Goal: Transaction & Acquisition: Book appointment/travel/reservation

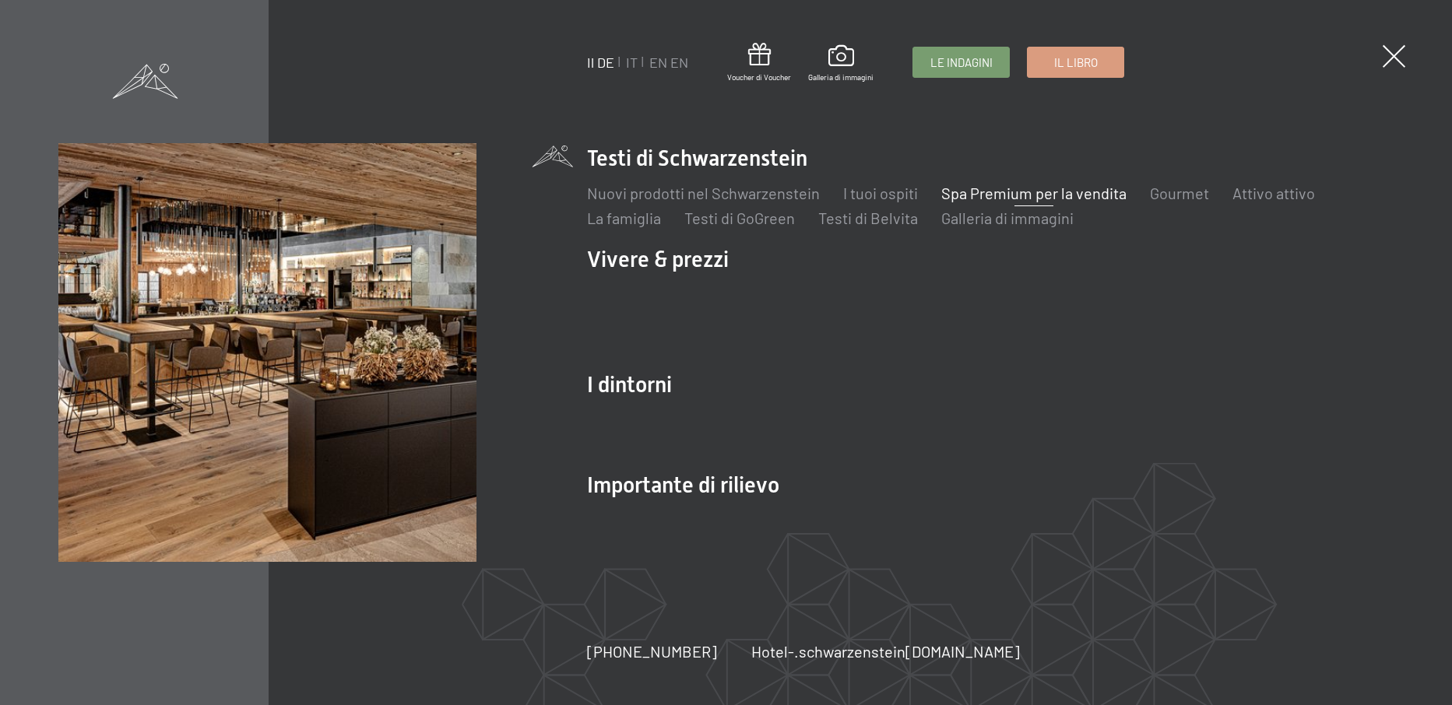
click at [951, 195] on link "Spa Premium per la vendita" at bounding box center [1033, 193] width 185 height 19
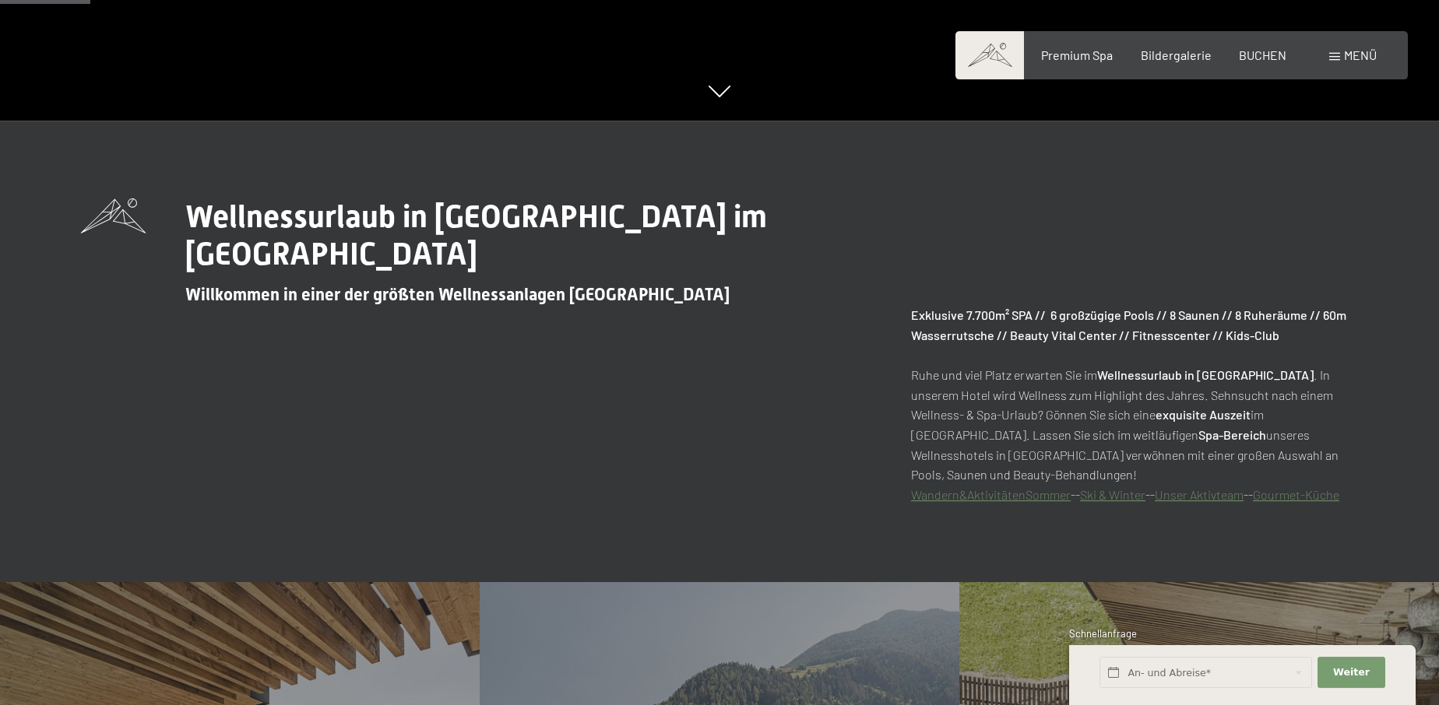
scroll to position [715, 0]
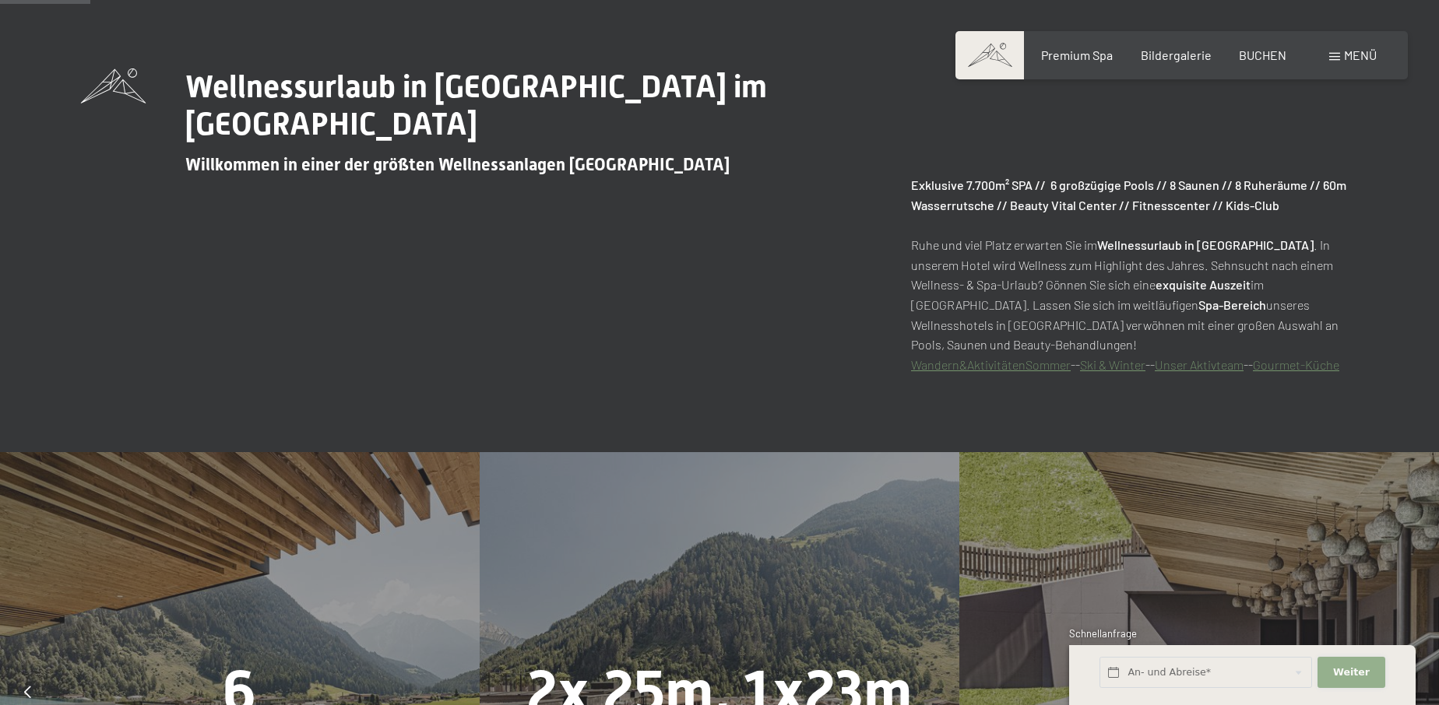
click at [1349, 672] on span "Weiter" at bounding box center [1351, 673] width 37 height 14
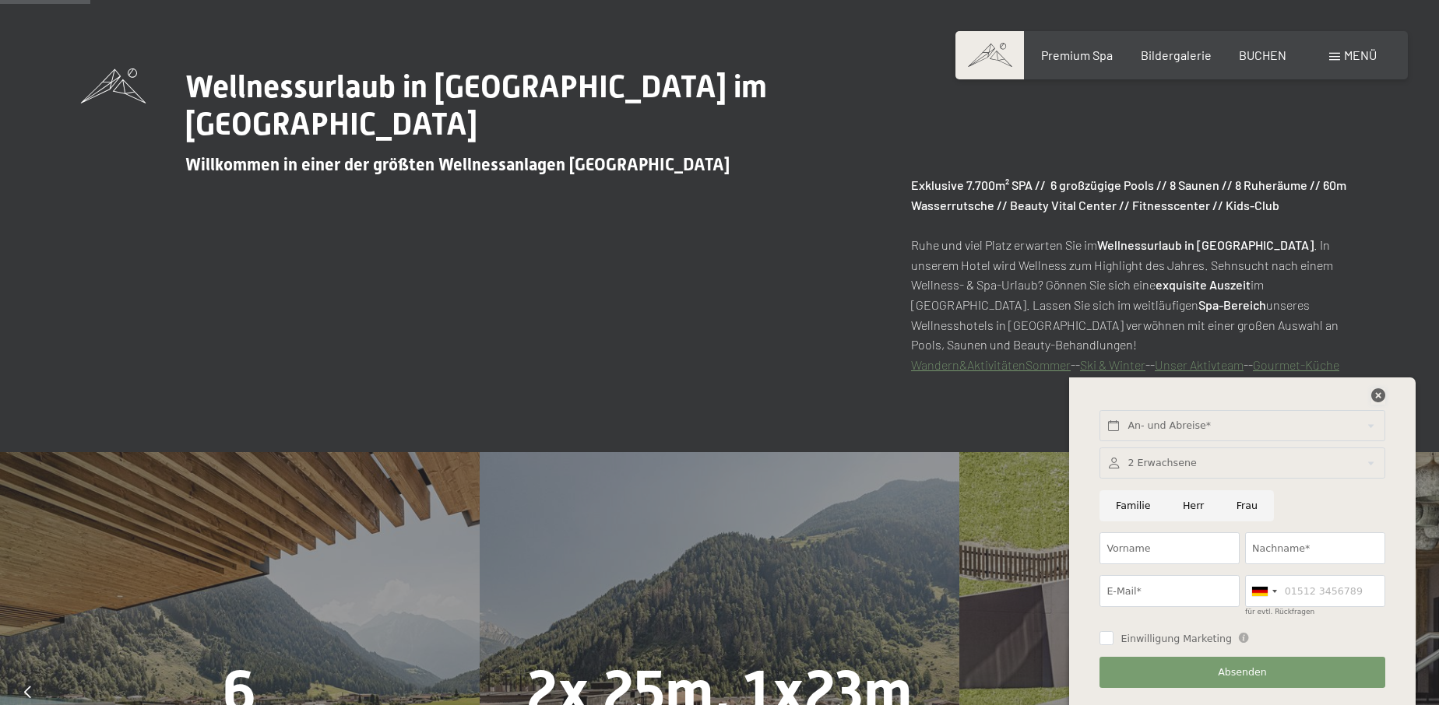
click at [1375, 394] on icon at bounding box center [1378, 395] width 14 height 14
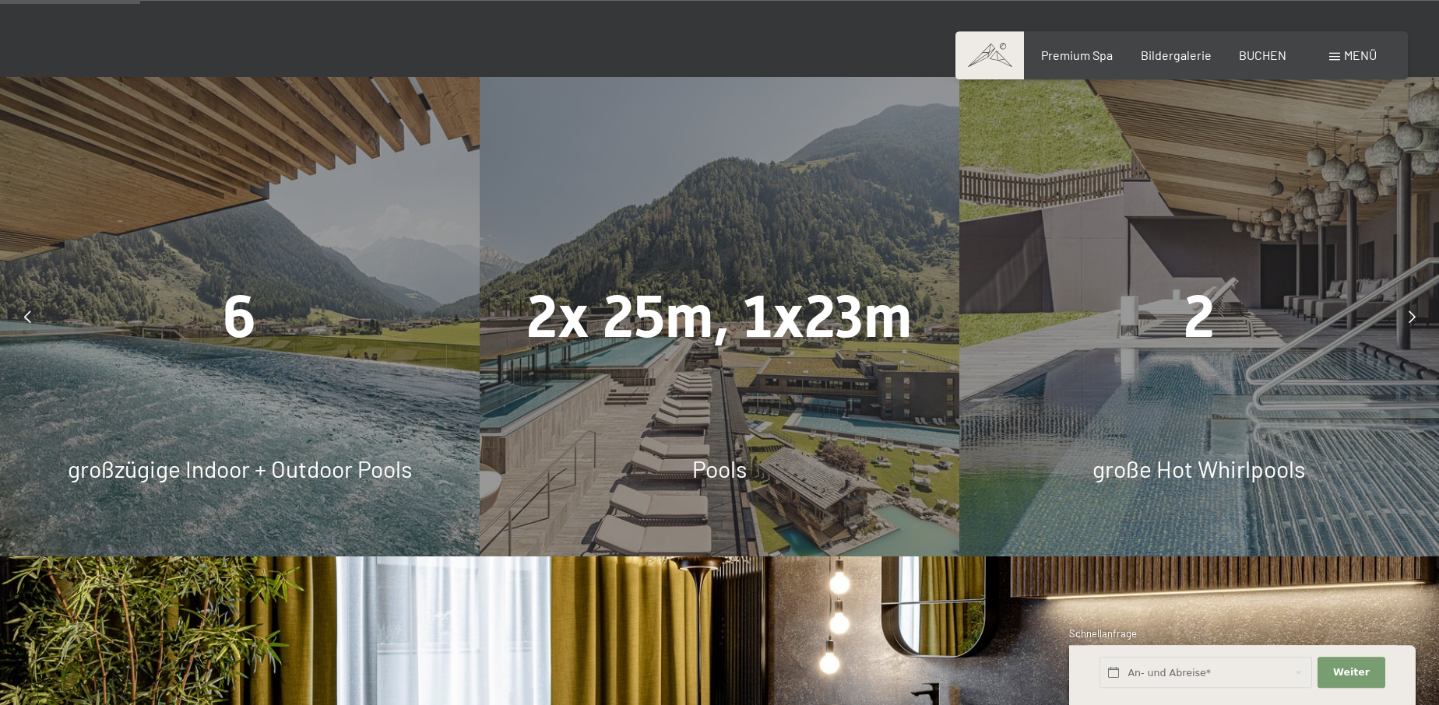
scroll to position [1112, 0]
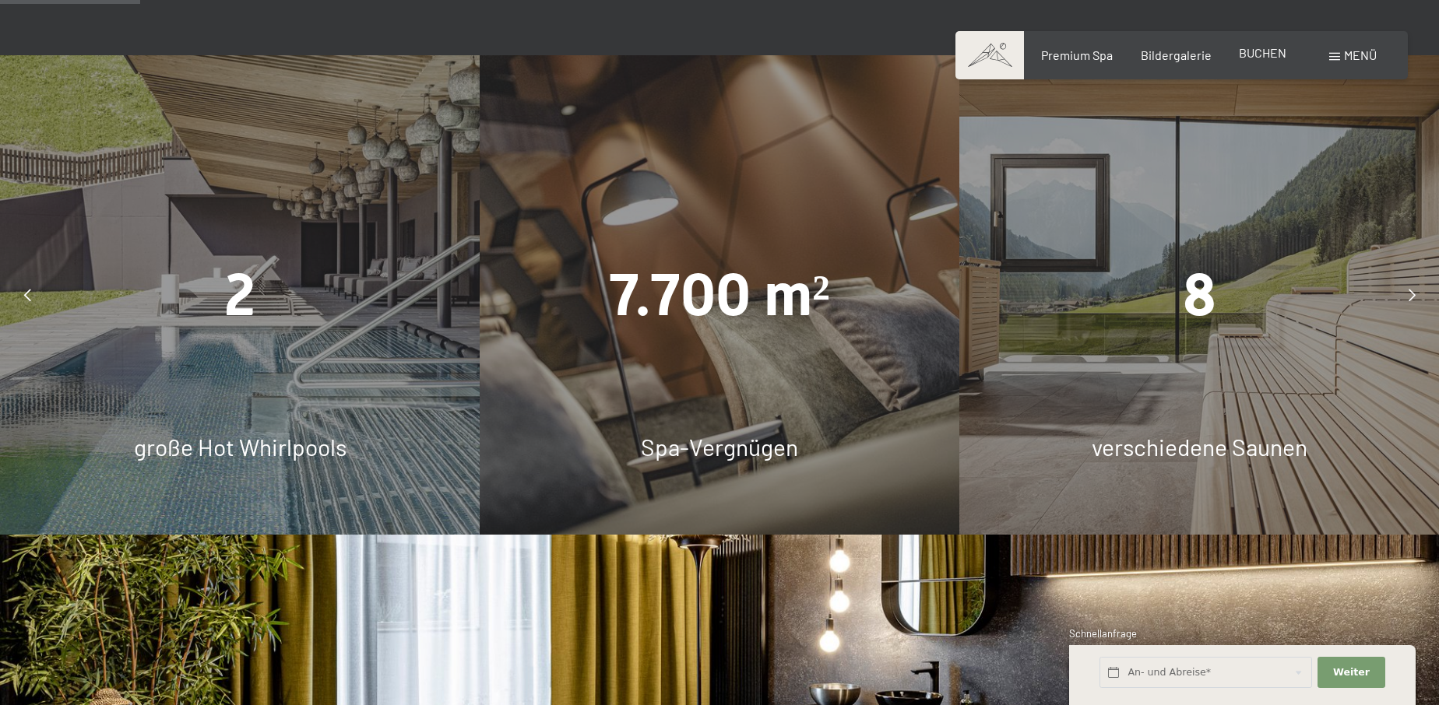
click at [1272, 52] on span "BUCHEN" at bounding box center [1262, 52] width 47 height 15
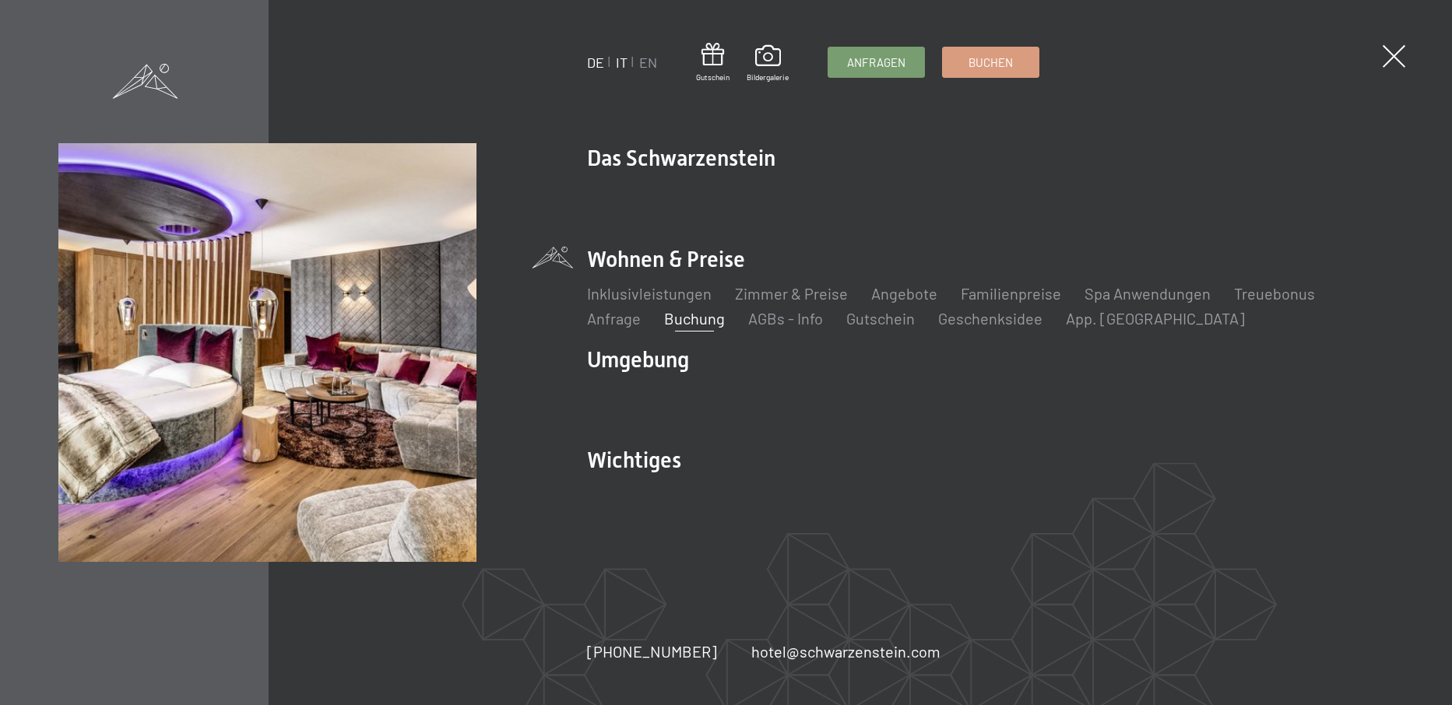
click at [618, 62] on link "IT" at bounding box center [622, 62] width 12 height 17
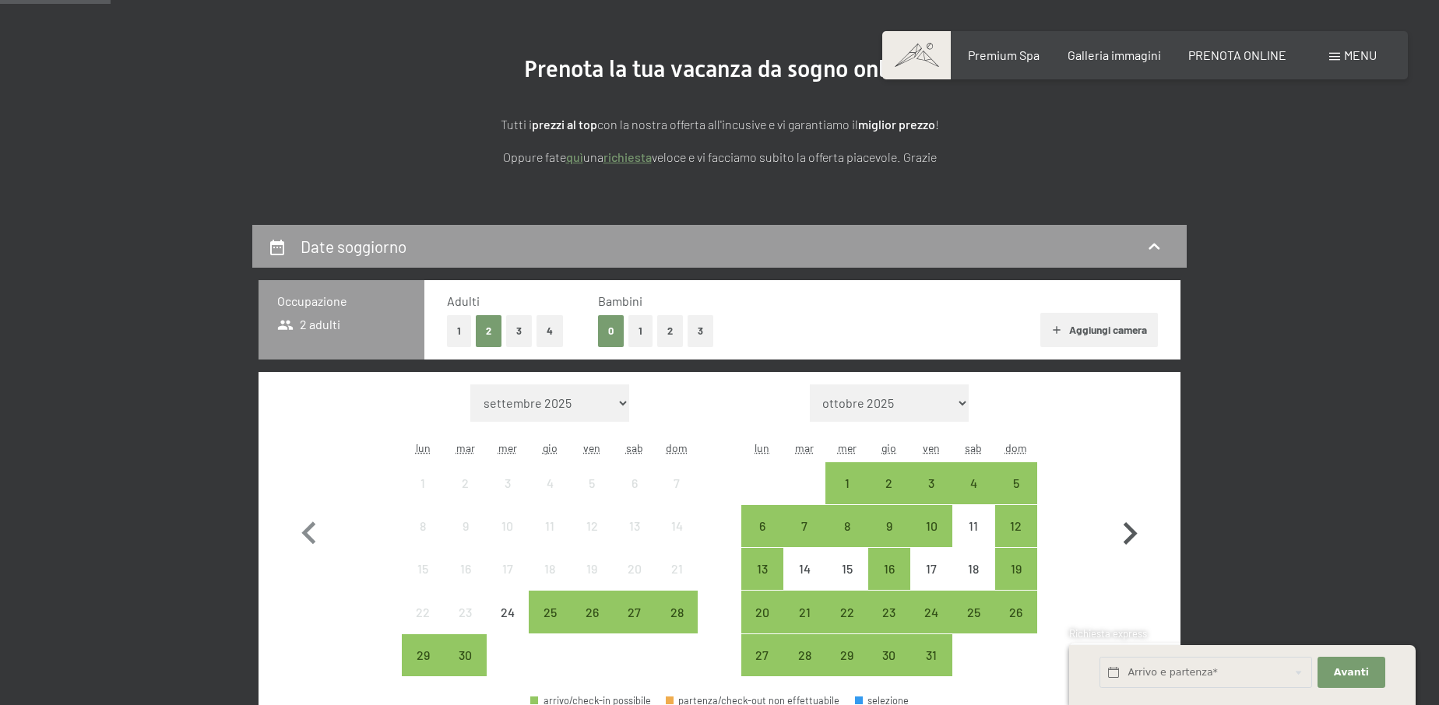
scroll to position [159, 0]
click at [1130, 533] on icon "button" at bounding box center [1129, 533] width 45 height 45
select select "2025-10-01"
select select "2025-11-01"
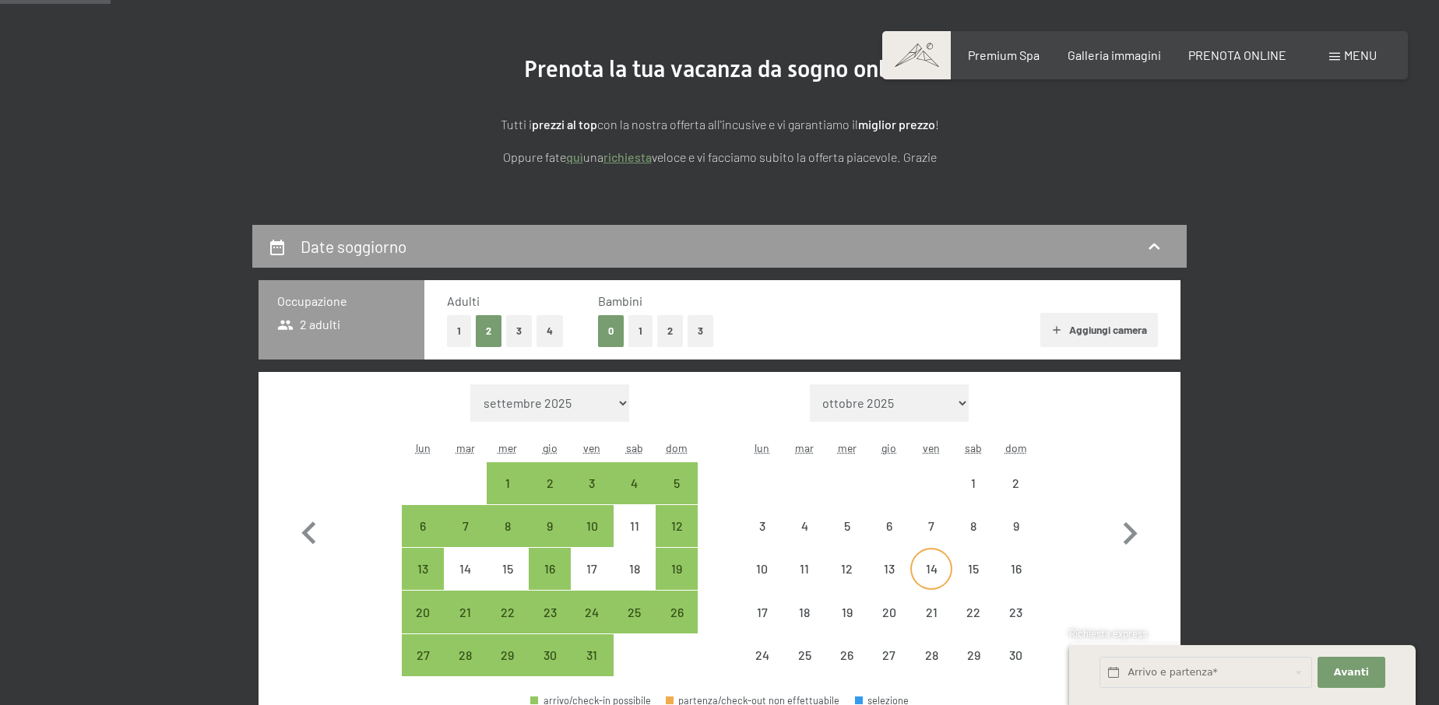
select select "2025-10-01"
select select "2025-11-01"
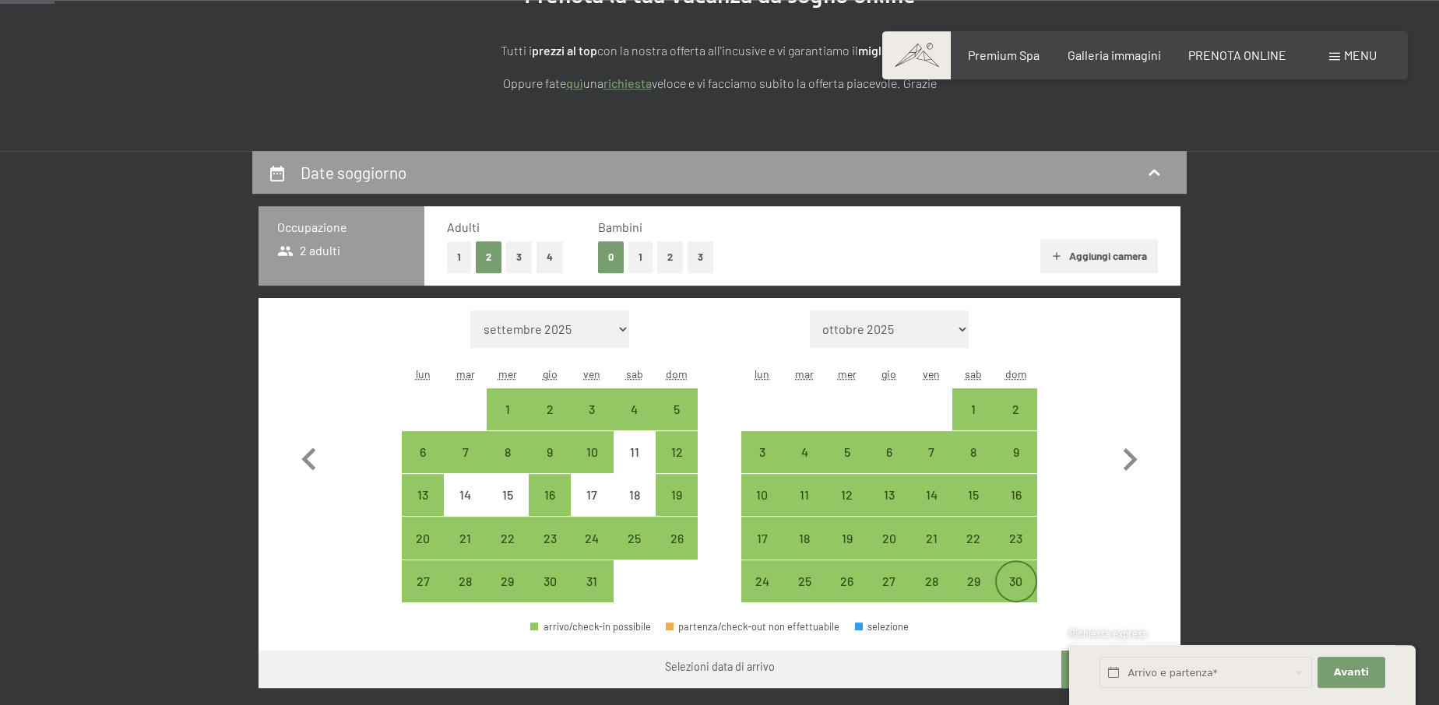
scroll to position [238, 0]
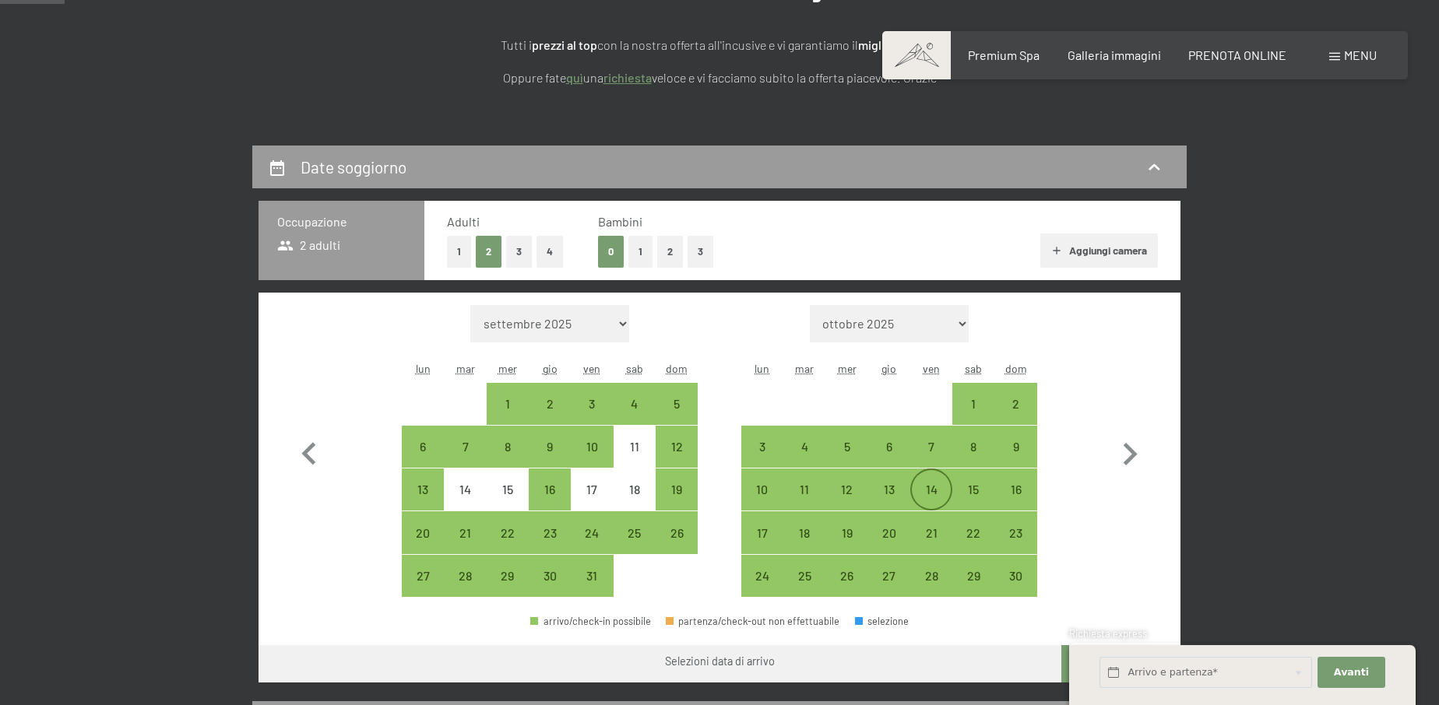
click at [933, 483] on div "14" at bounding box center [931, 502] width 39 height 39
select select "2025-10-01"
select select "2025-11-01"
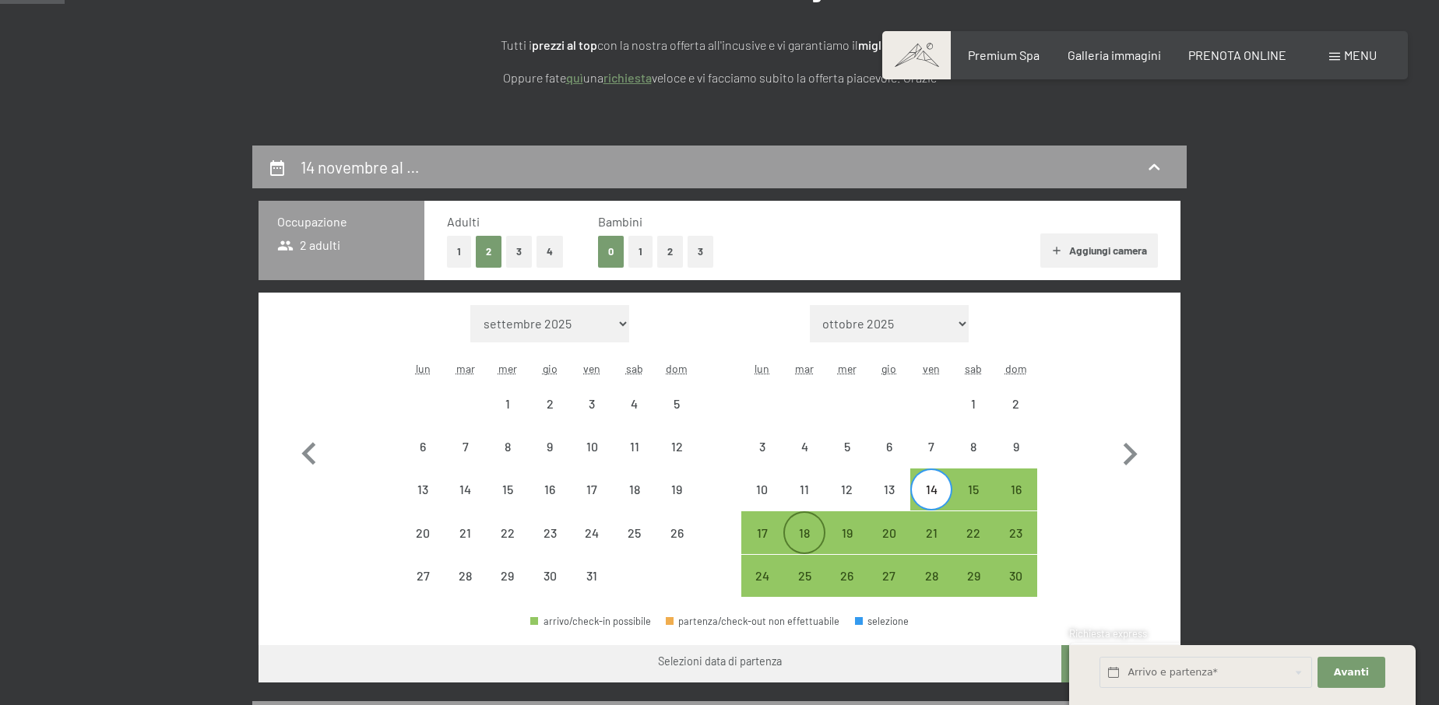
click at [814, 535] on div "18" at bounding box center [804, 546] width 39 height 39
select select "2025-10-01"
select select "2025-11-01"
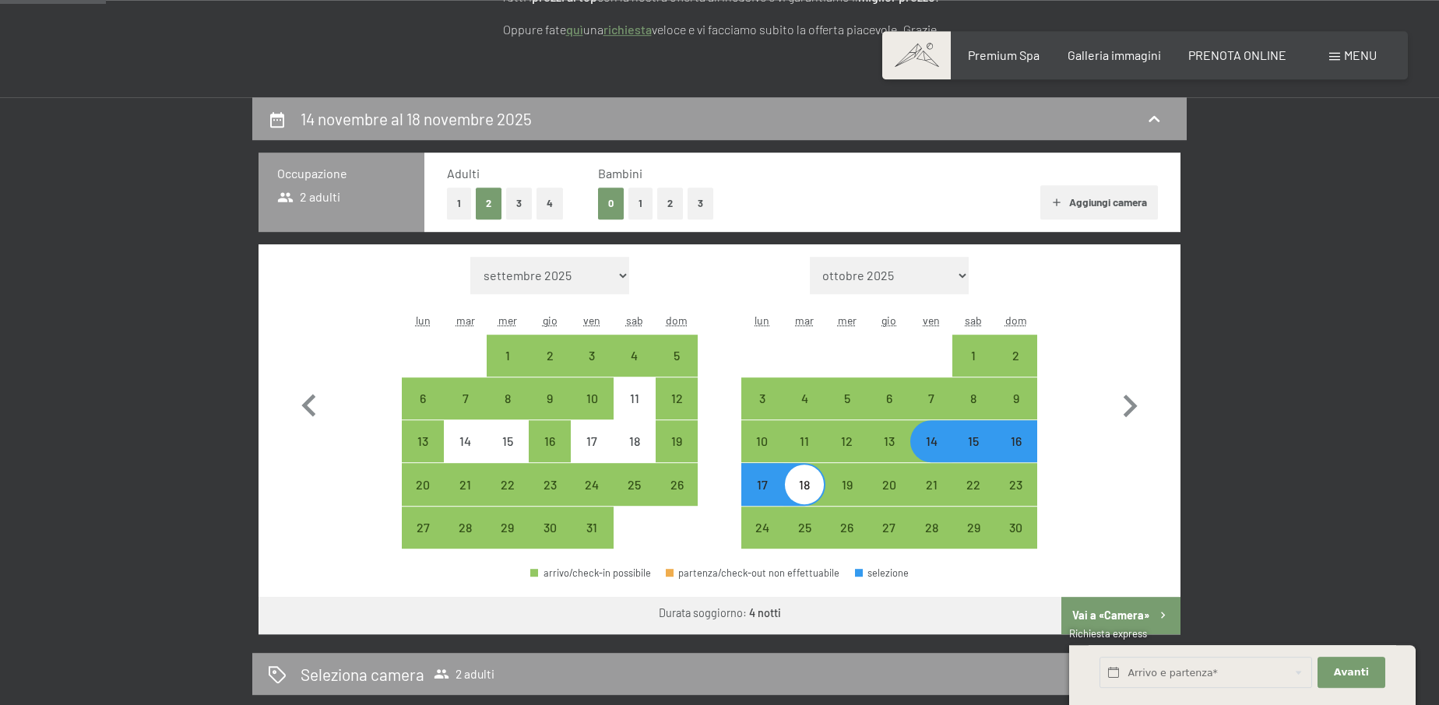
scroll to position [318, 0]
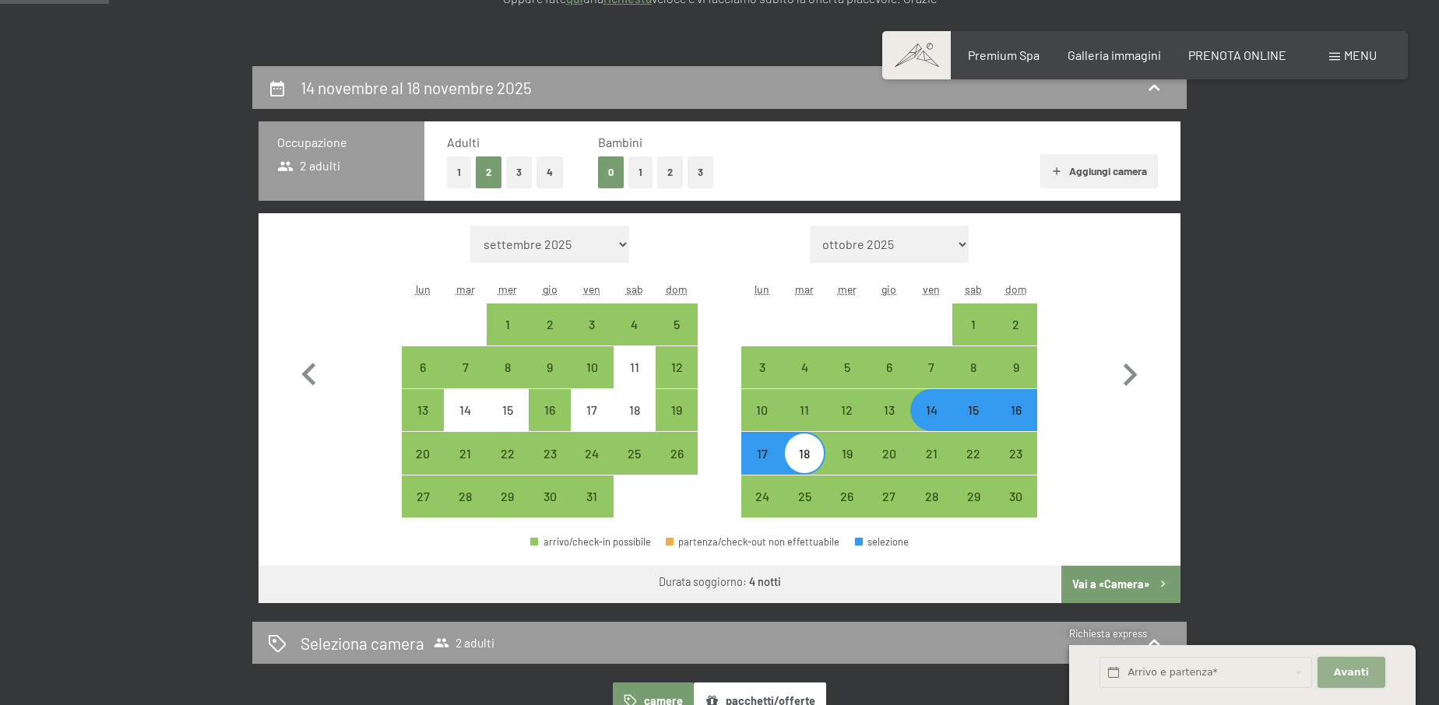
click at [1346, 667] on span "Avanti" at bounding box center [1351, 673] width 35 height 14
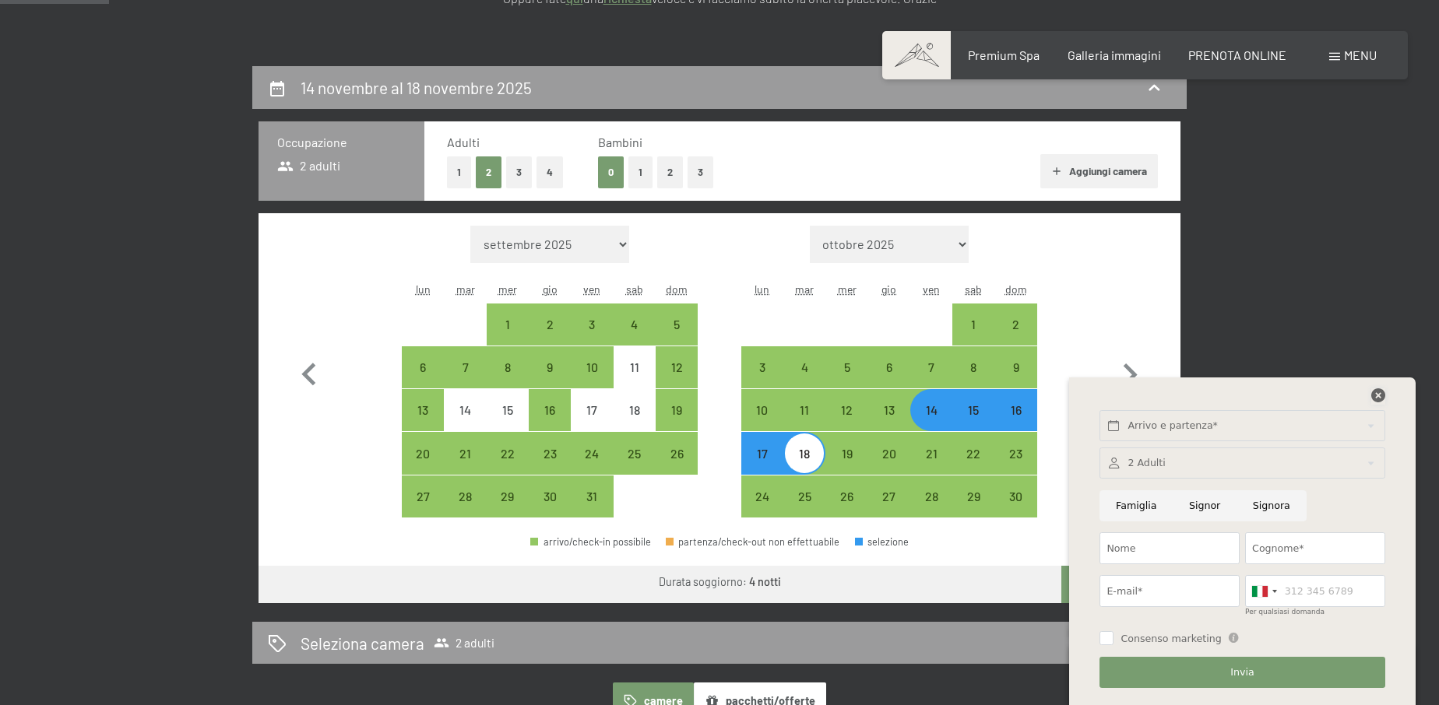
click at [1376, 394] on icon at bounding box center [1378, 395] width 14 height 14
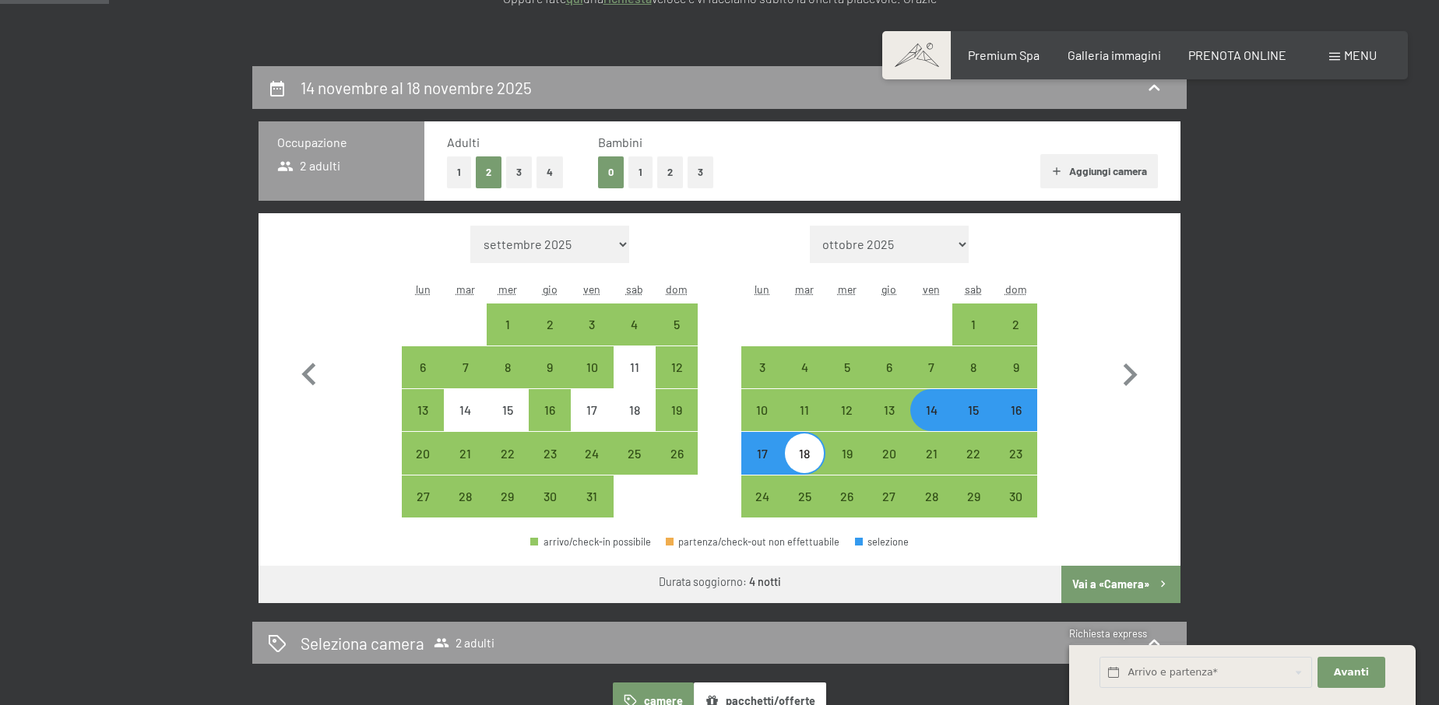
click at [1155, 577] on button "Vai a «Camera»" at bounding box center [1120, 584] width 119 height 37
select select "2025-10-01"
select select "2025-11-01"
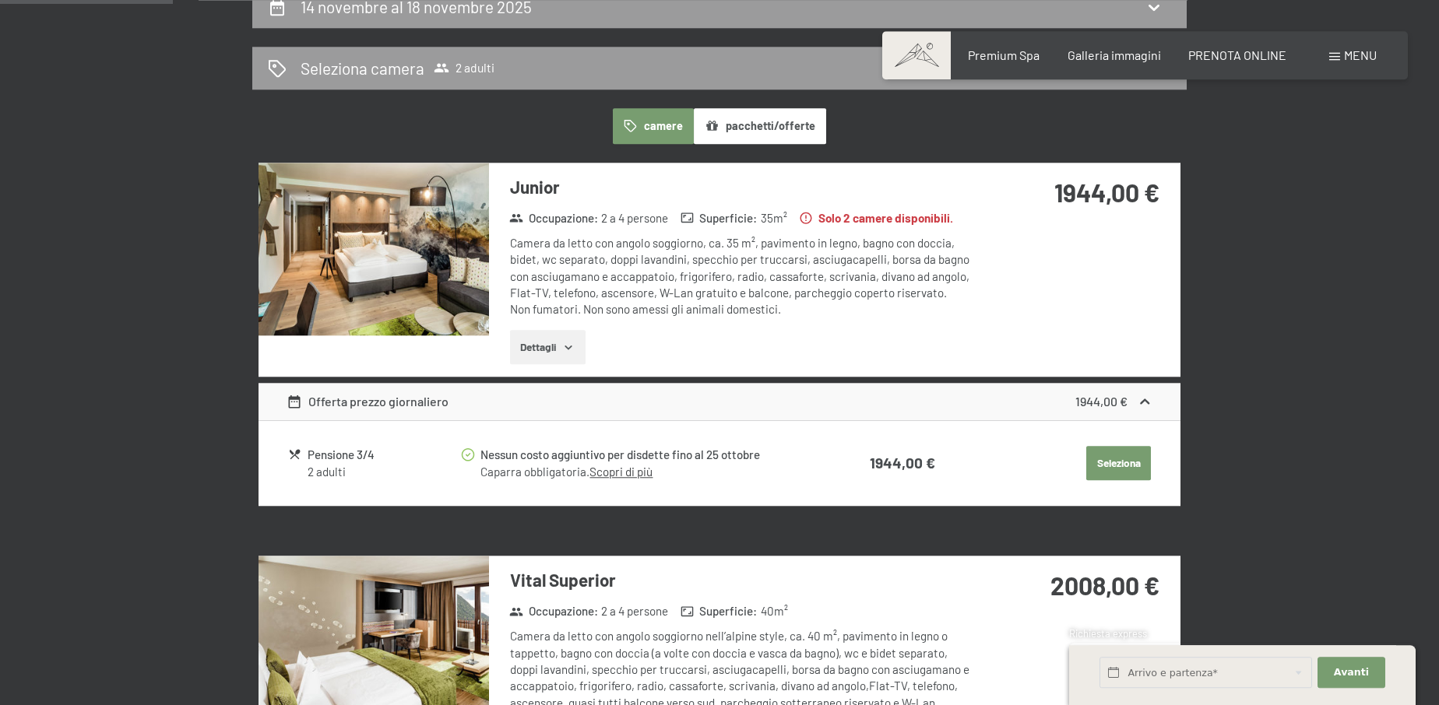
scroll to position [384, 0]
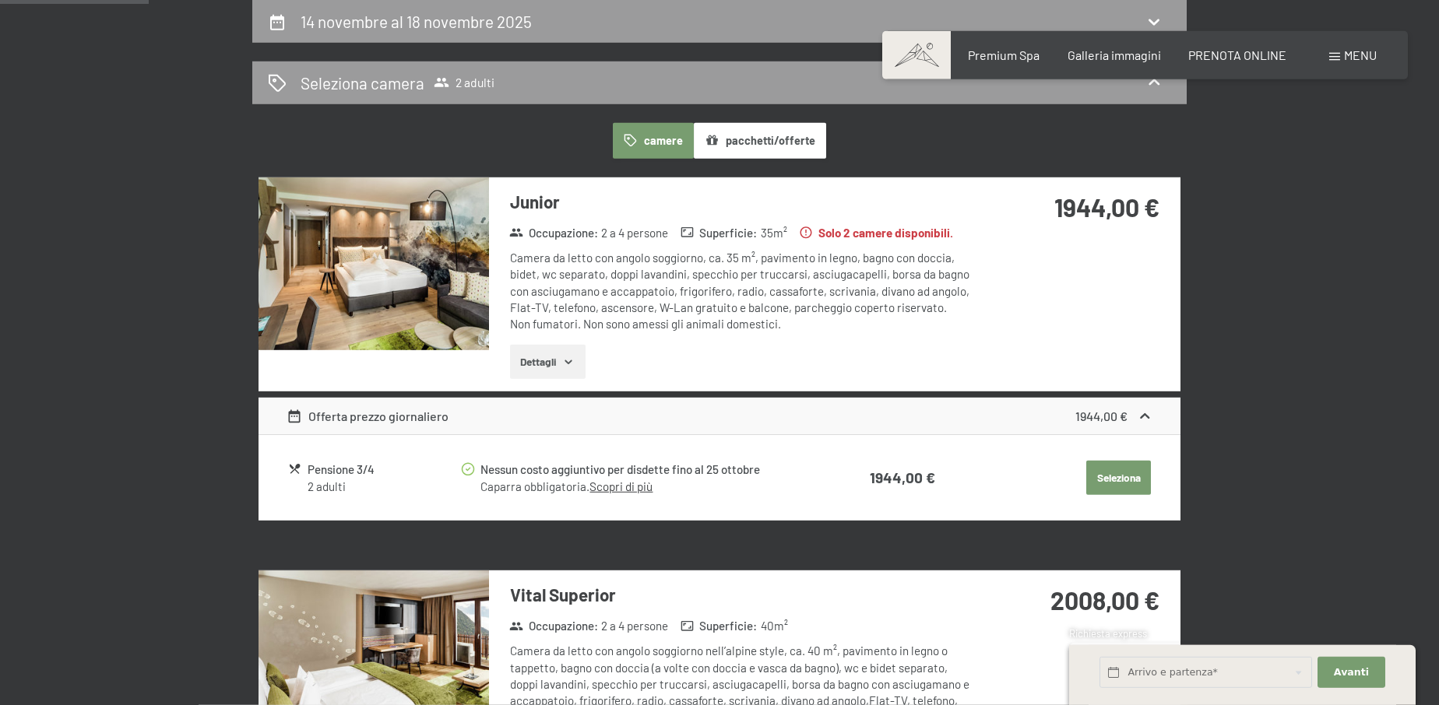
click at [565, 349] on button "Dettagli" at bounding box center [548, 362] width 76 height 34
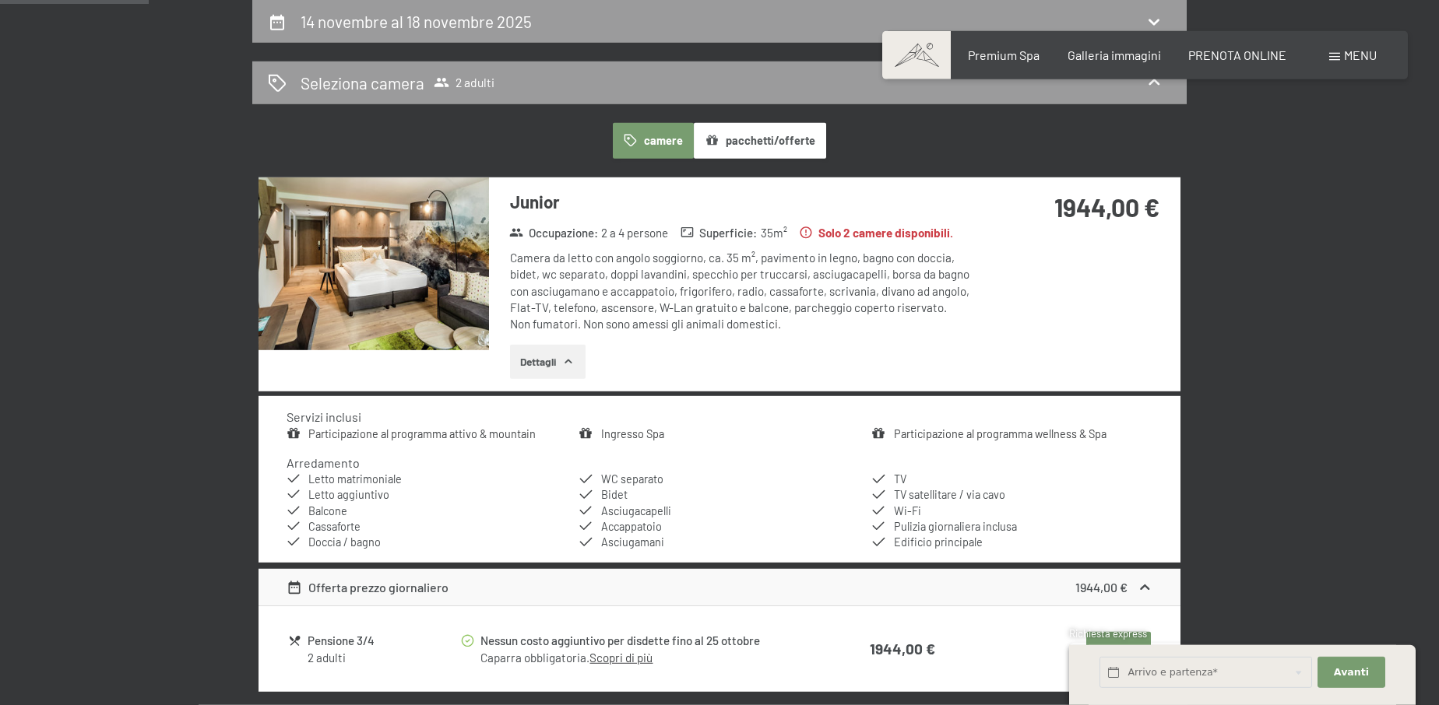
click at [470, 290] on img at bounding box center [373, 264] width 230 height 173
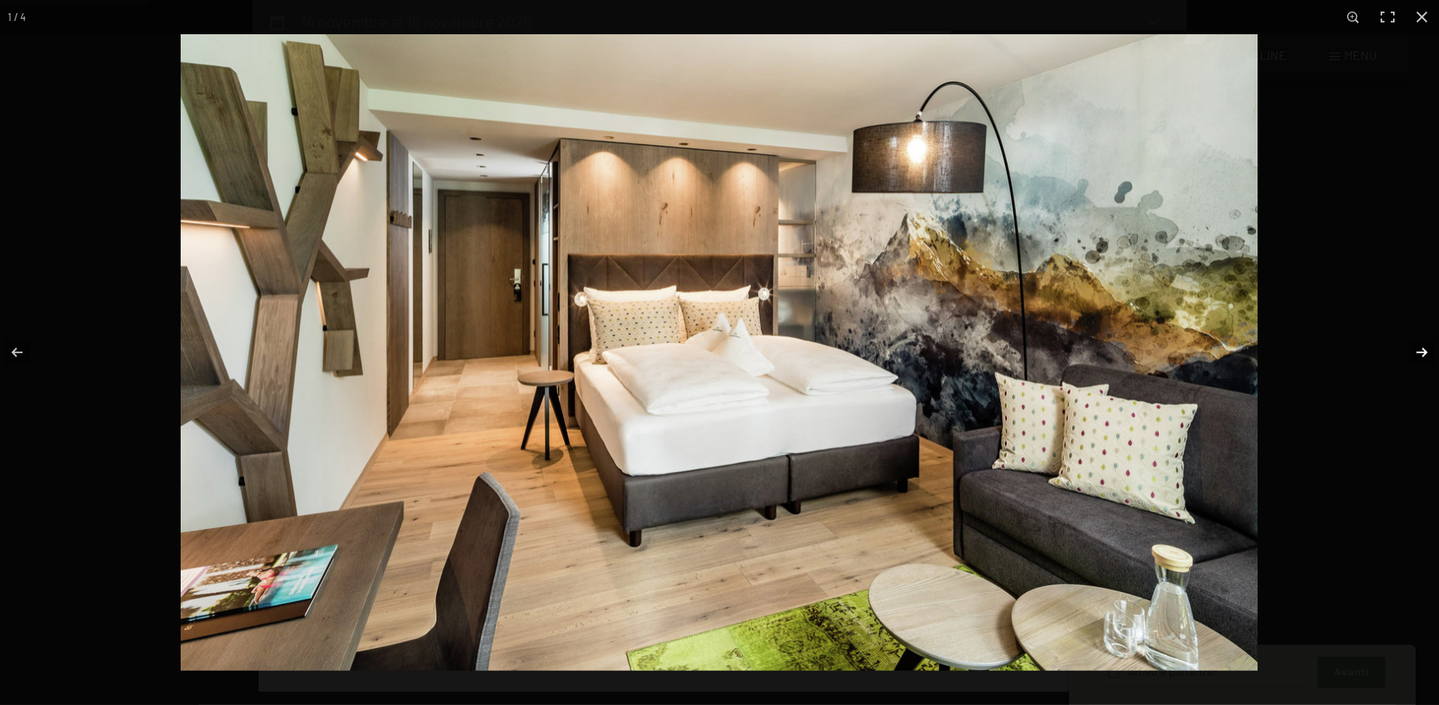
click at [1411, 350] on button "button" at bounding box center [1411, 353] width 54 height 78
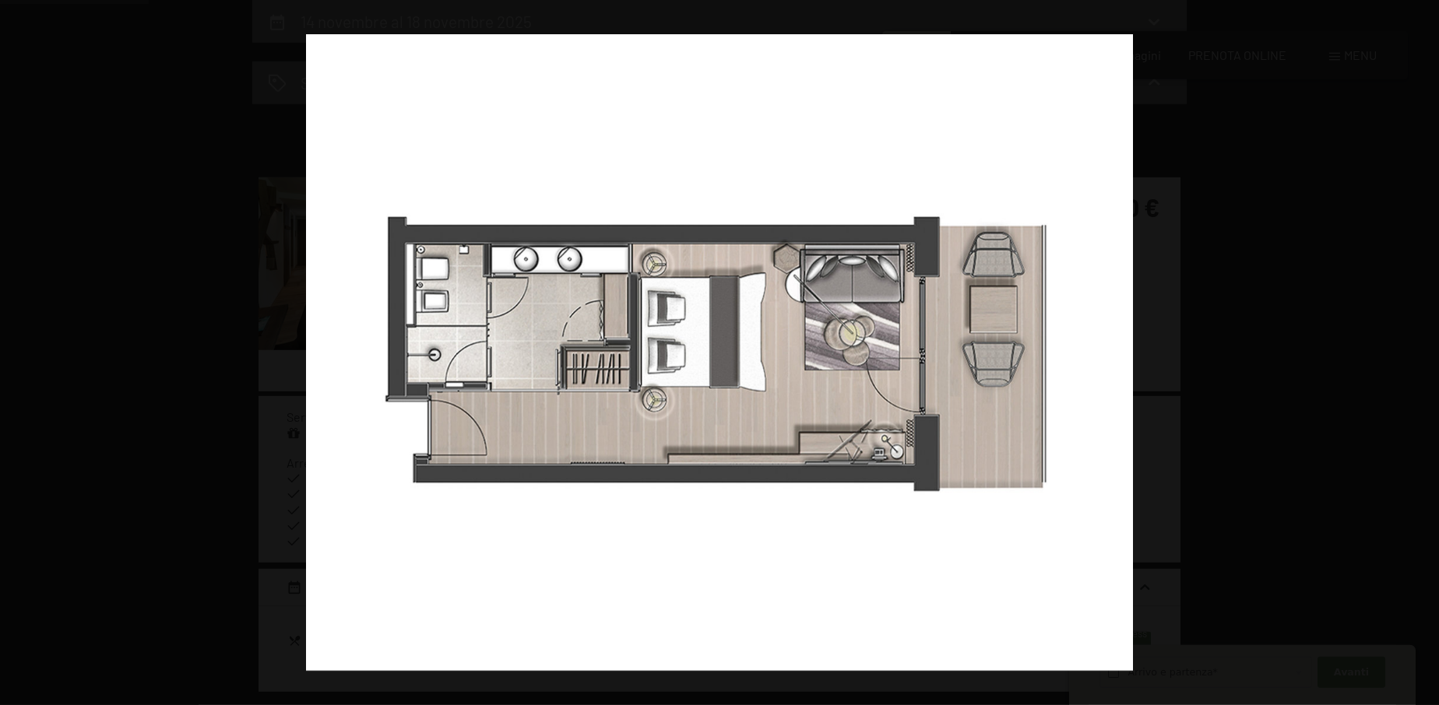
click at [1411, 350] on button "button" at bounding box center [1411, 353] width 54 height 78
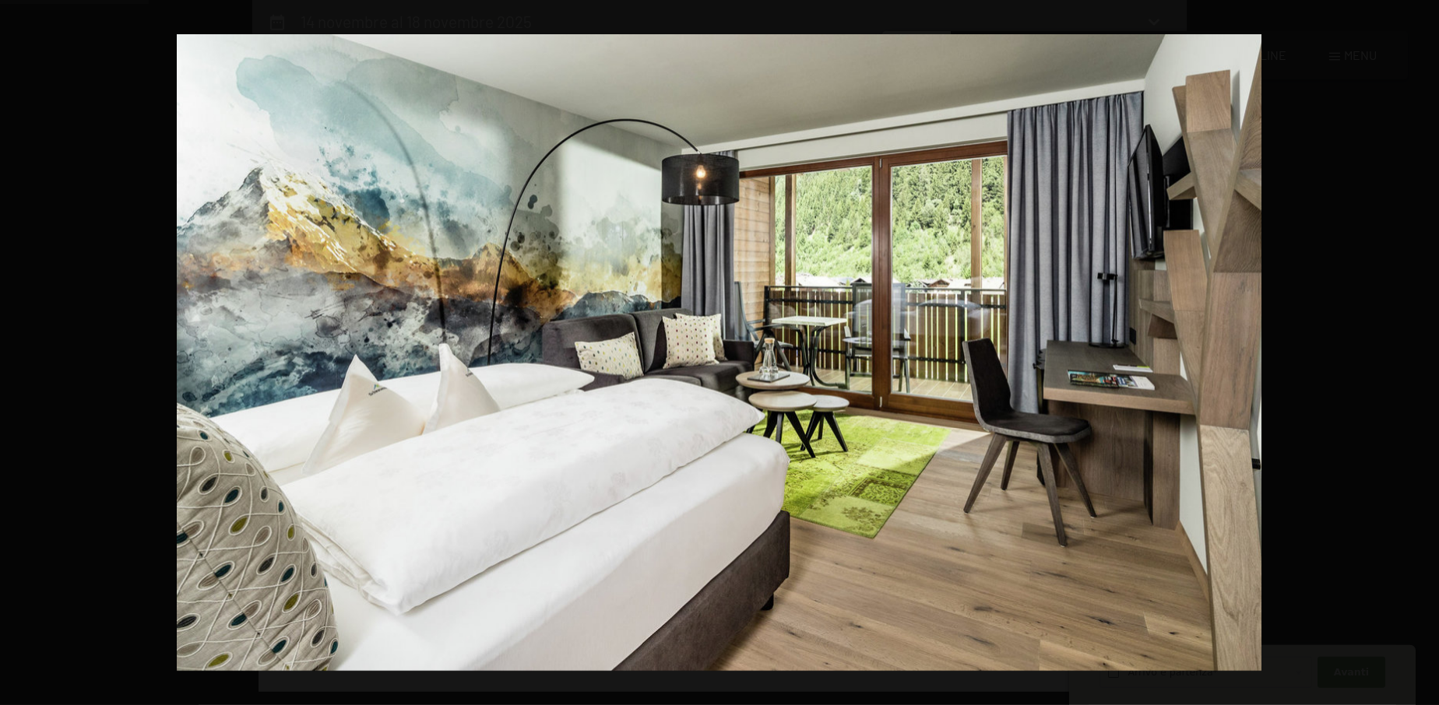
click at [1411, 350] on button "button" at bounding box center [1411, 353] width 54 height 78
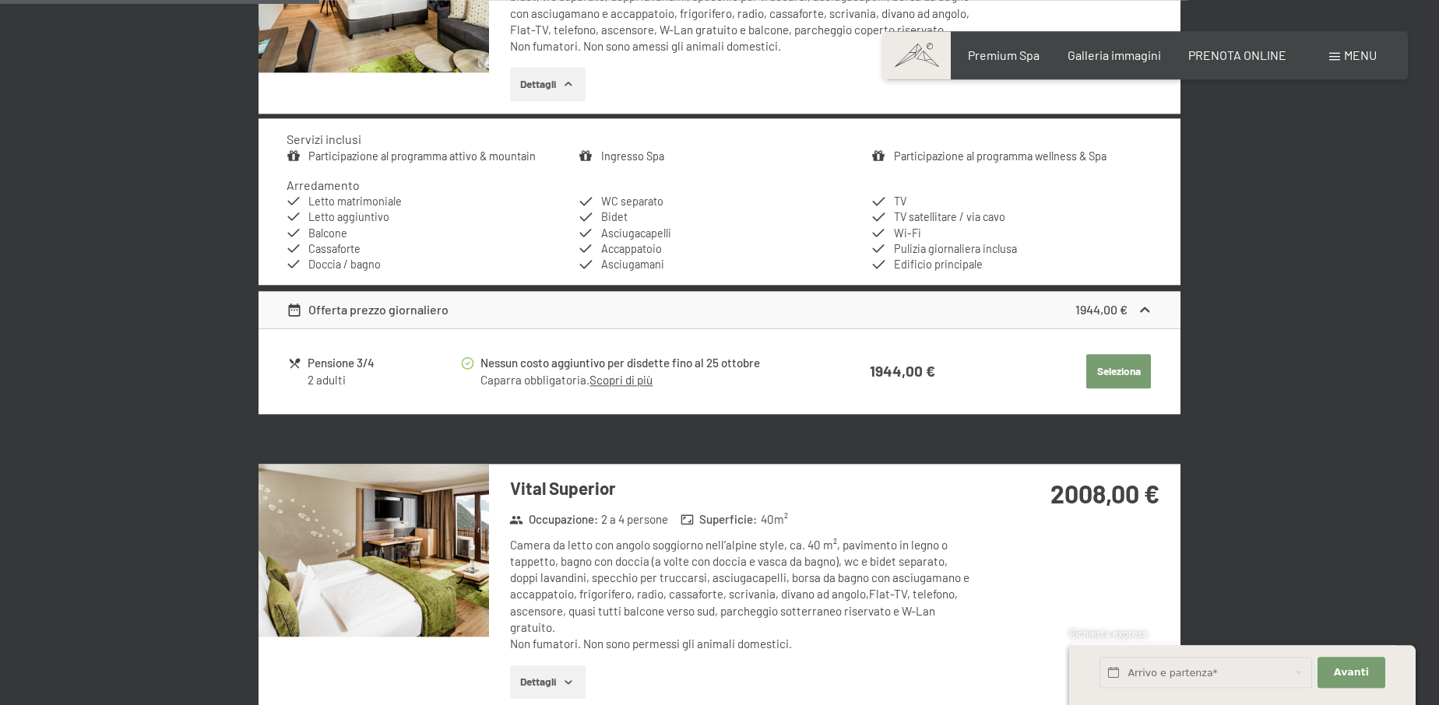
scroll to position [860, 0]
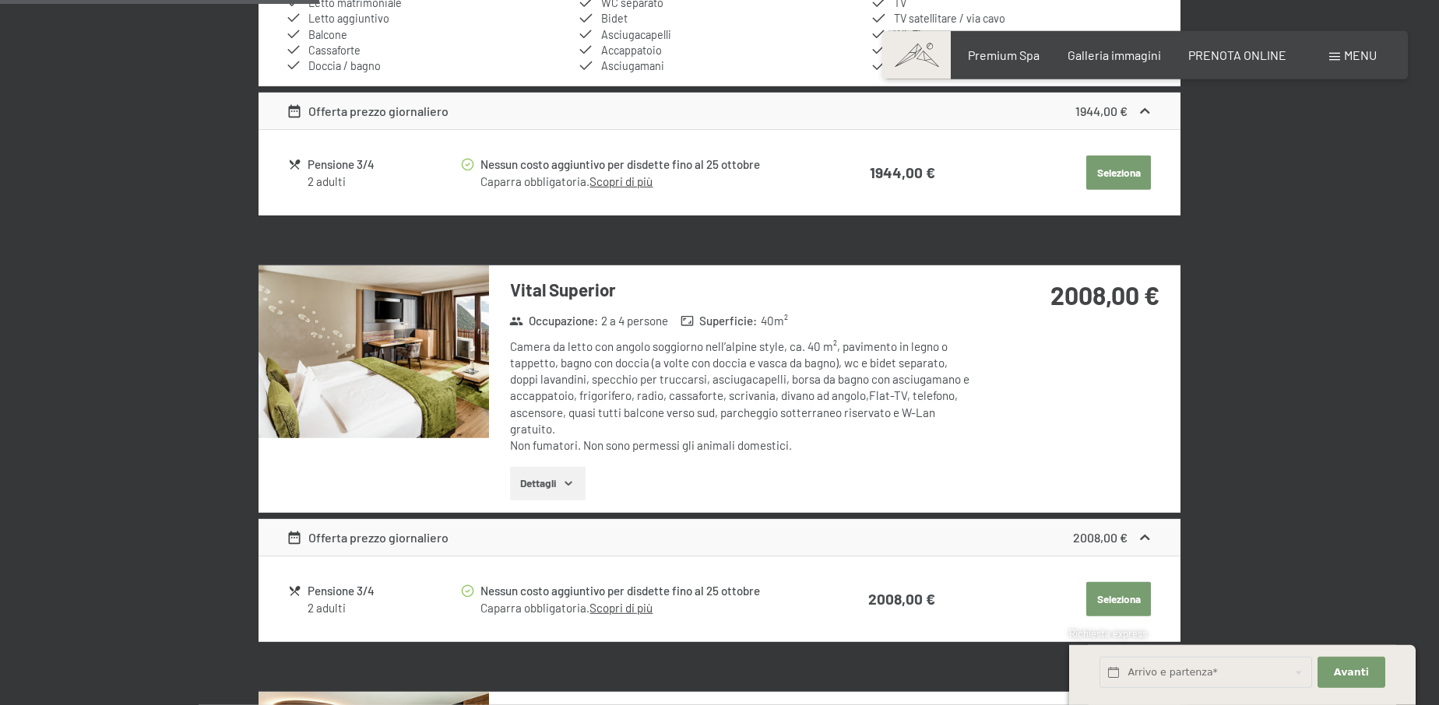
click at [1120, 176] on button "Seleziona" at bounding box center [1118, 173] width 65 height 34
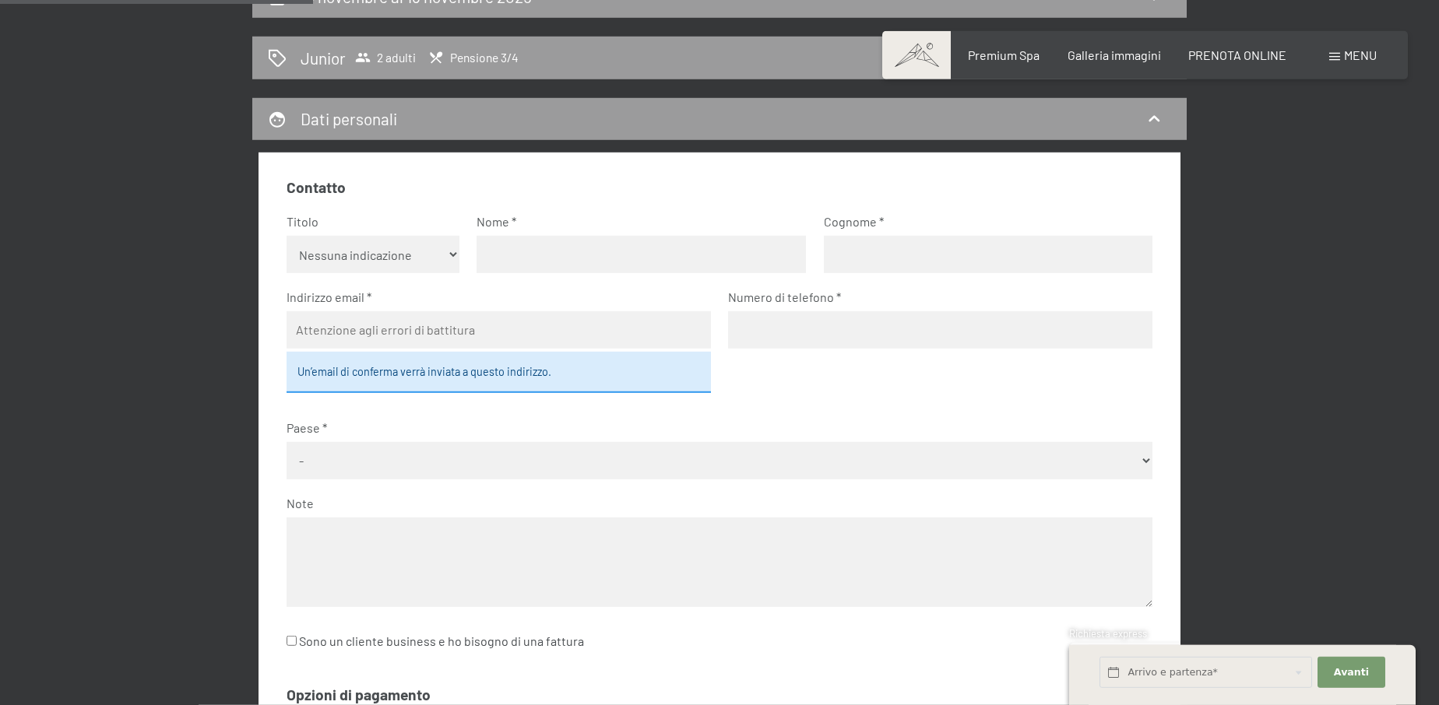
scroll to position [250, 0]
